Goal: Information Seeking & Learning: Learn about a topic

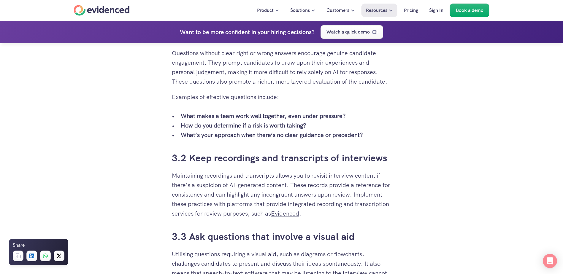
scroll to position [1276, 0]
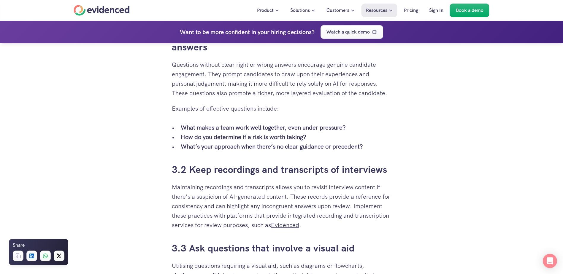
scroll to position [1246, 0]
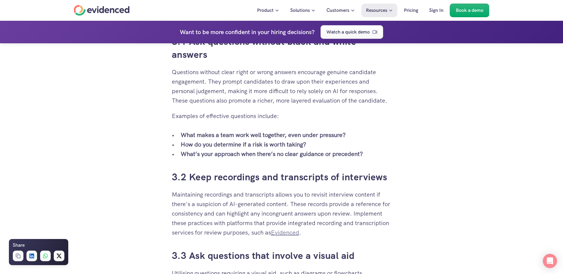
click at [298, 236] on link "Evidenced" at bounding box center [285, 233] width 28 height 8
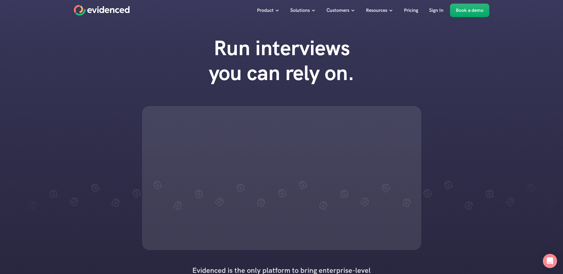
click at [148, 95] on div "Run interviews you can rely on." at bounding box center [281, 143] width 563 height 226
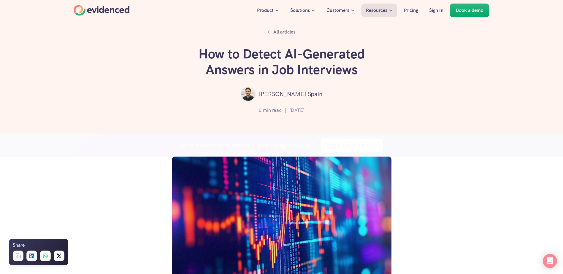
scroll to position [1246, 0]
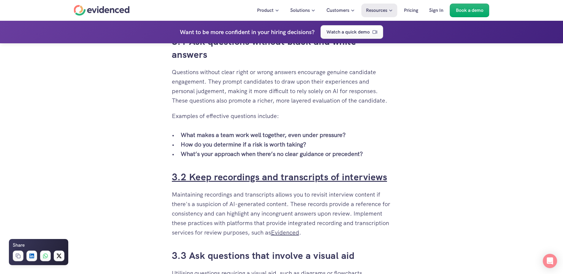
click at [269, 174] on link "3.2 Keep recordings and transcripts of interviews" at bounding box center [279, 177] width 215 height 12
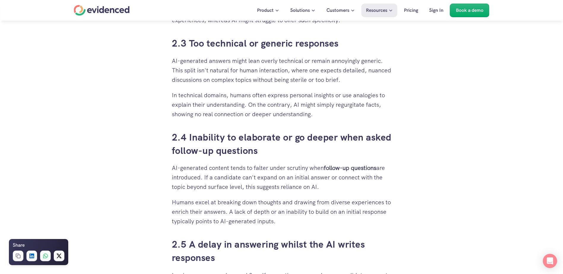
scroll to position [894, 0]
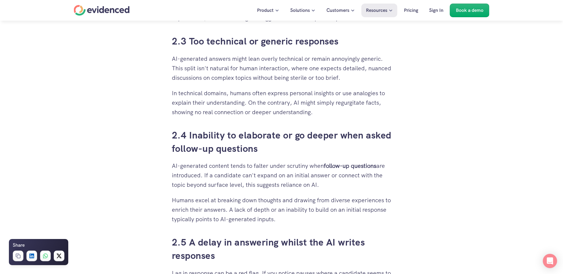
drag, startPoint x: 238, startPoint y: 208, endPoint x: 316, endPoint y: 217, distance: 78.3
click at [316, 217] on p "Humans excel at breaking down thoughts and drawing from diverse experiences to …" at bounding box center [282, 209] width 220 height 28
drag, startPoint x: 316, startPoint y: 217, endPoint x: 319, endPoint y: 222, distance: 5.7
click at [319, 222] on p "Humans excel at breaking down thoughts and drawing from diverse experiences to …" at bounding box center [282, 209] width 220 height 28
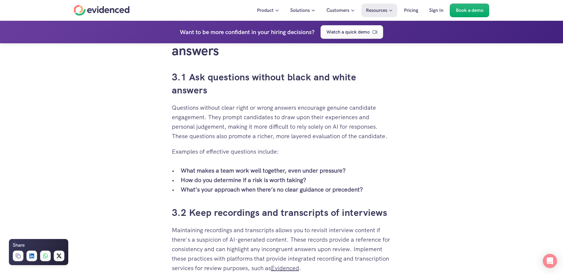
scroll to position [1221, 0]
